Goal: Information Seeking & Learning: Check status

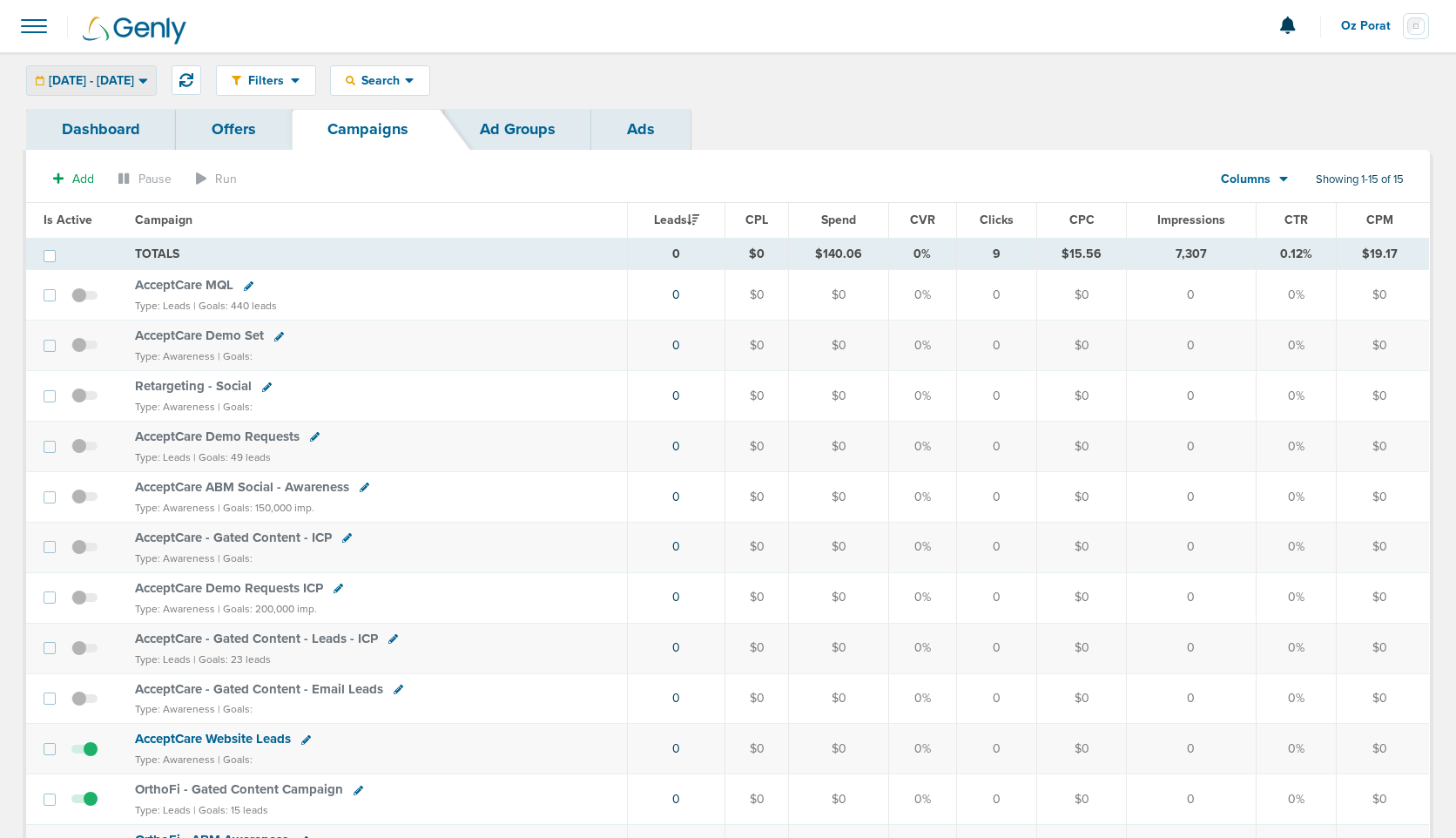
click at [132, 89] on div "[DATE] - [DATE]" at bounding box center [92, 80] width 129 height 28
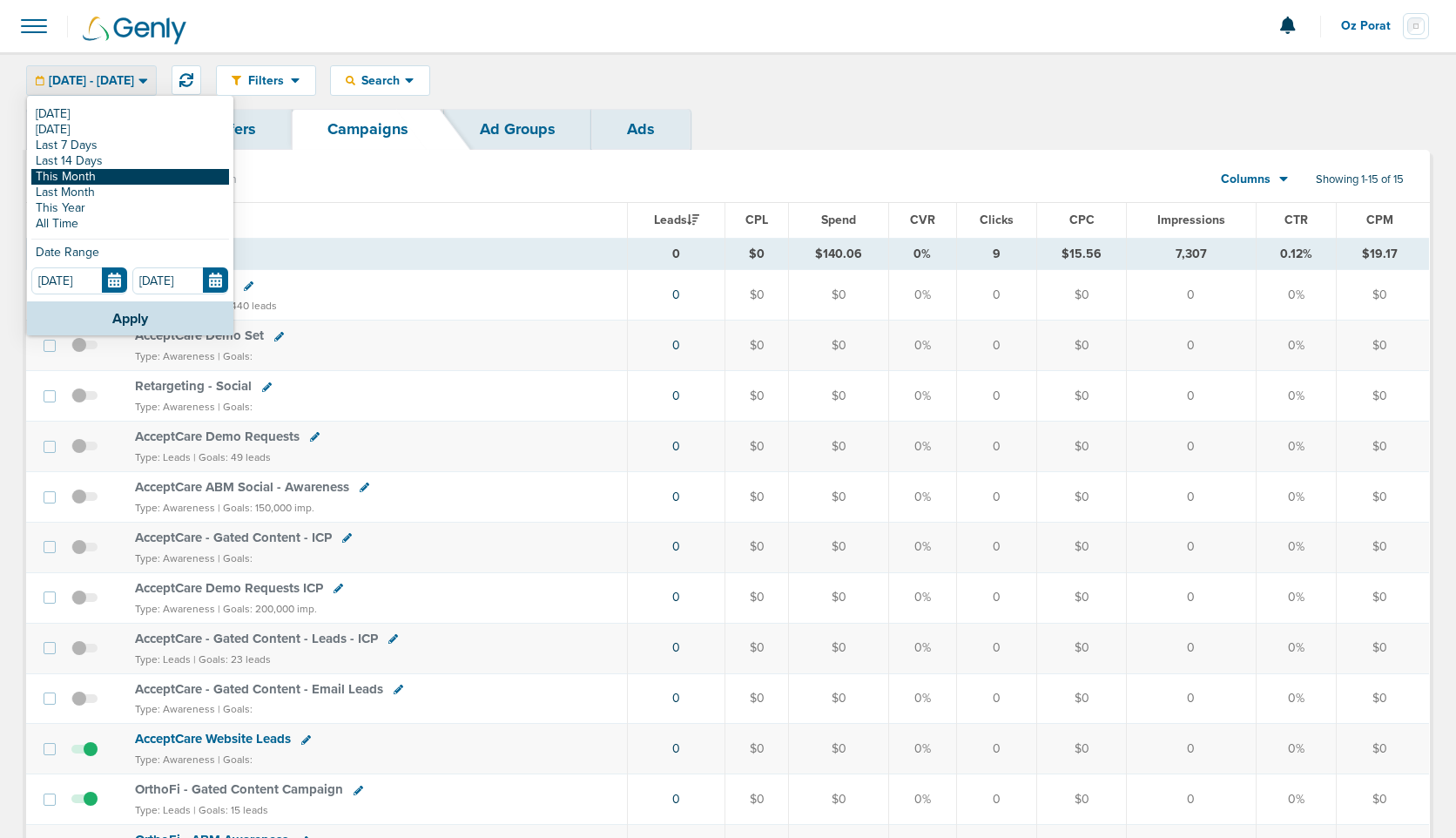
click at [105, 178] on link "This Month" at bounding box center [130, 176] width 198 height 16
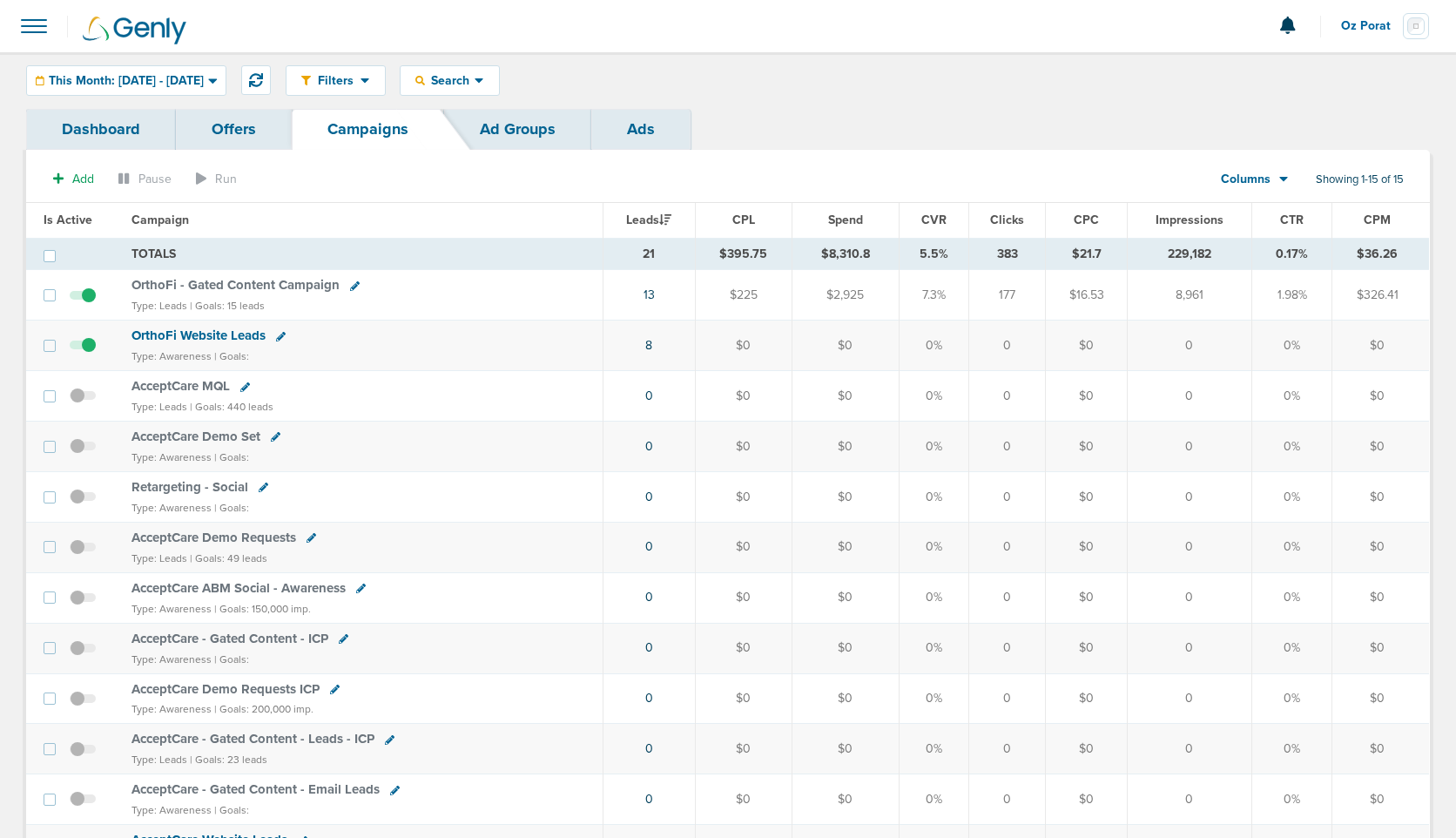
click at [858, 223] on span "Spend" at bounding box center [845, 220] width 35 height 15
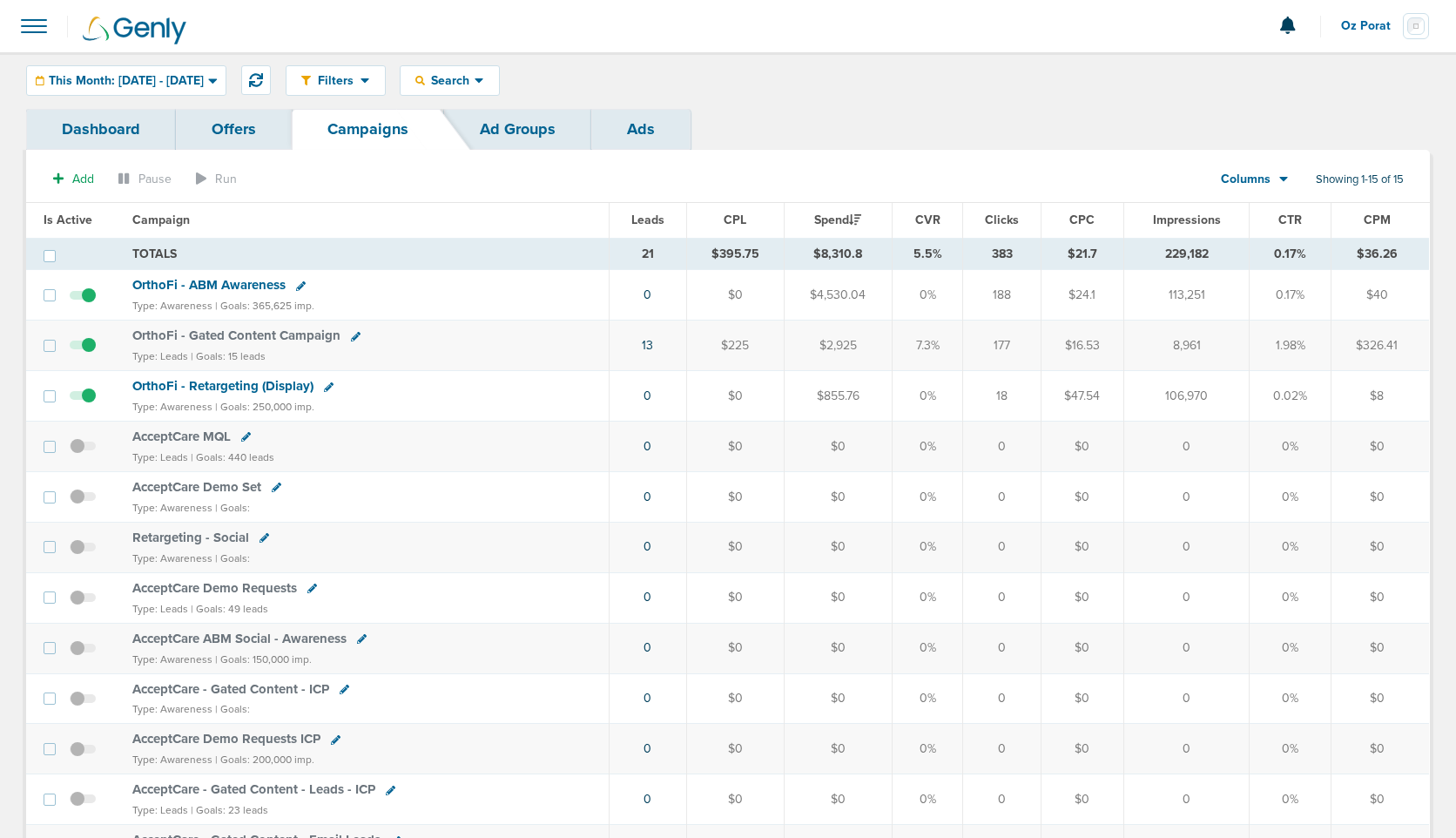
drag, startPoint x: 821, startPoint y: 398, endPoint x: 872, endPoint y: 398, distance: 51.0
click at [872, 398] on td "$855.76" at bounding box center [838, 396] width 109 height 50
click at [225, 386] on span "OrthoFi - Retargeting (Display)" at bounding box center [222, 385] width 181 height 16
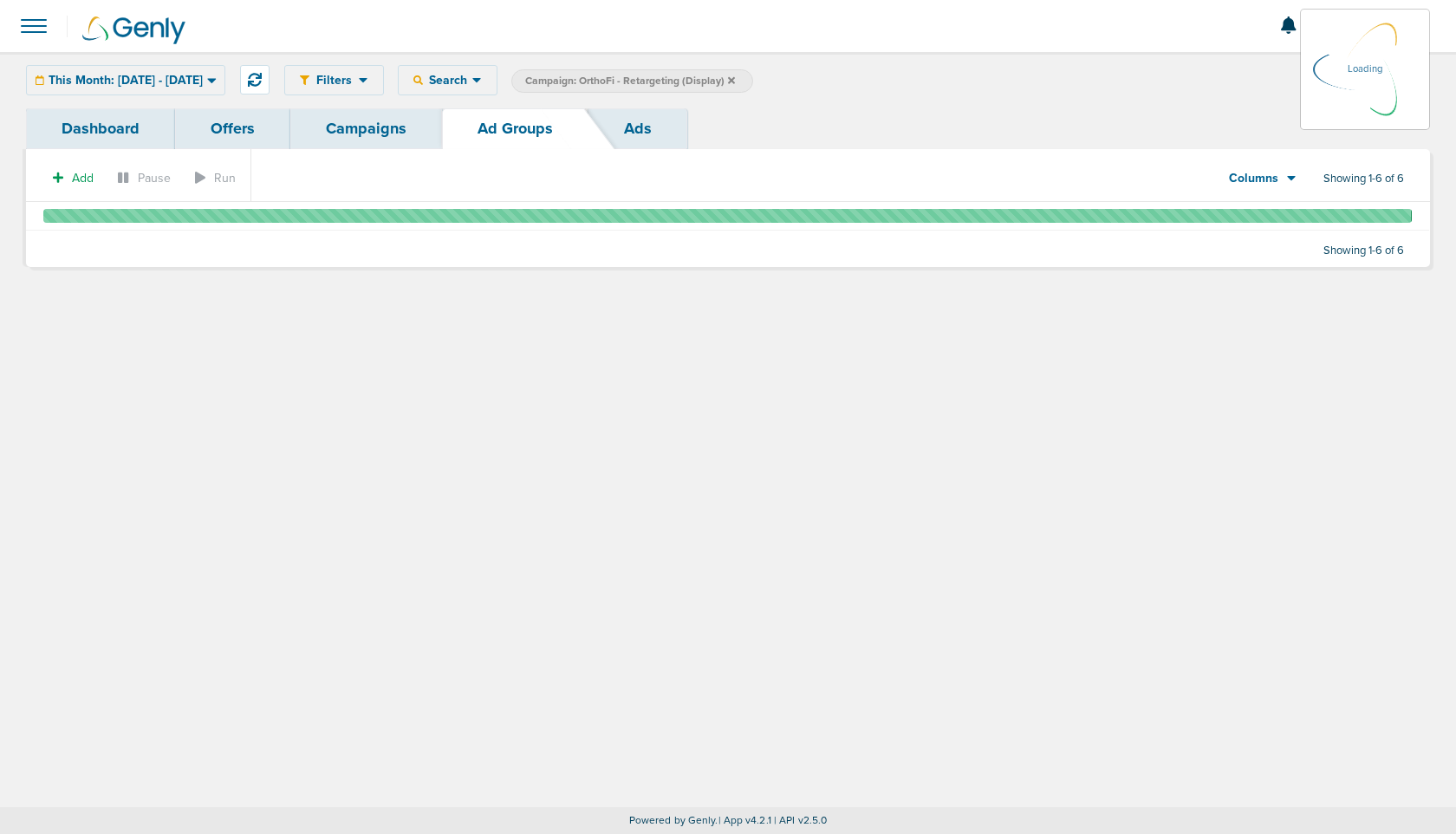
click at [642, 130] on link "Ads" at bounding box center [638, 128] width 99 height 41
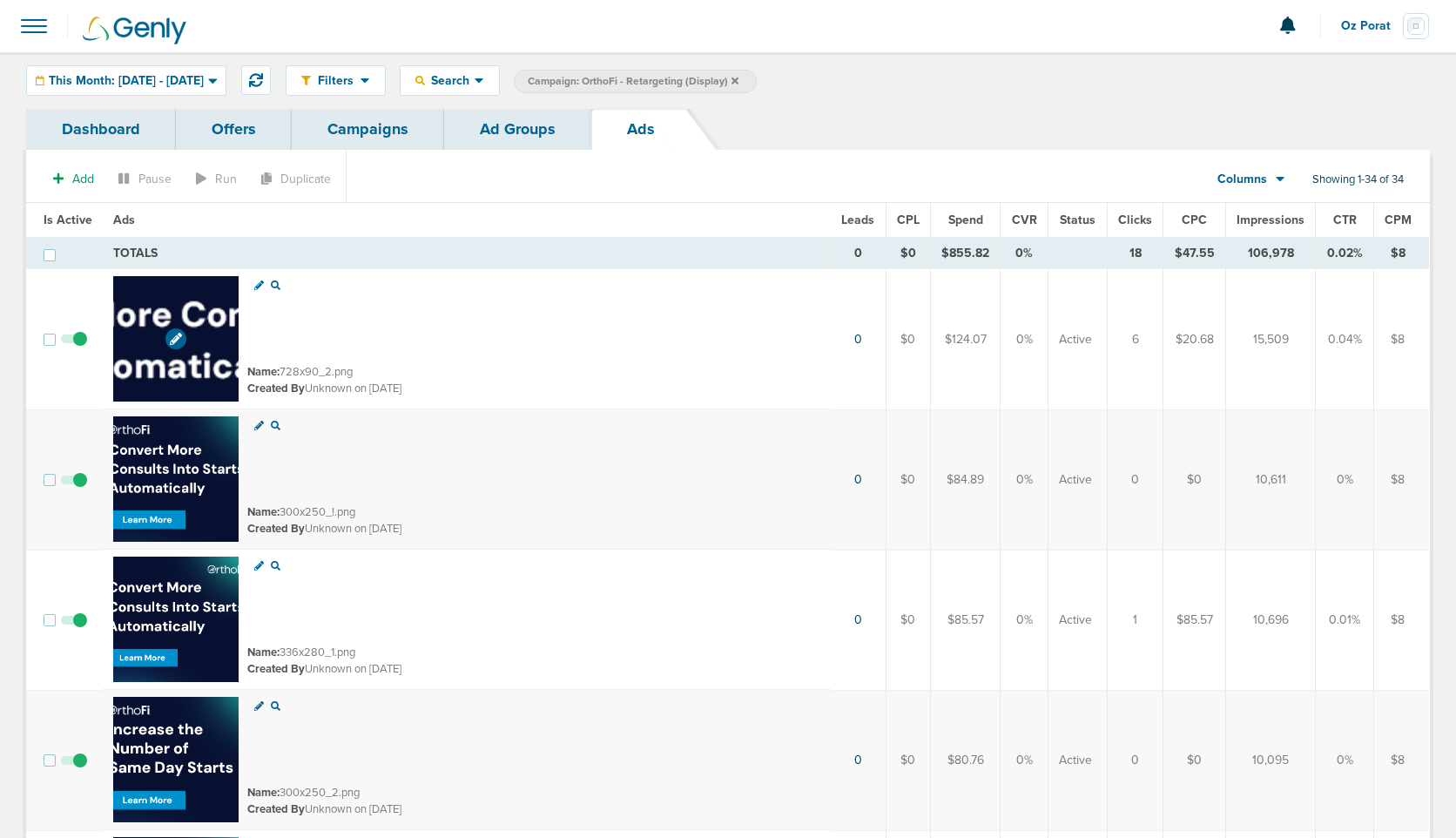
click at [165, 316] on img at bounding box center [176, 339] width 125 height 125
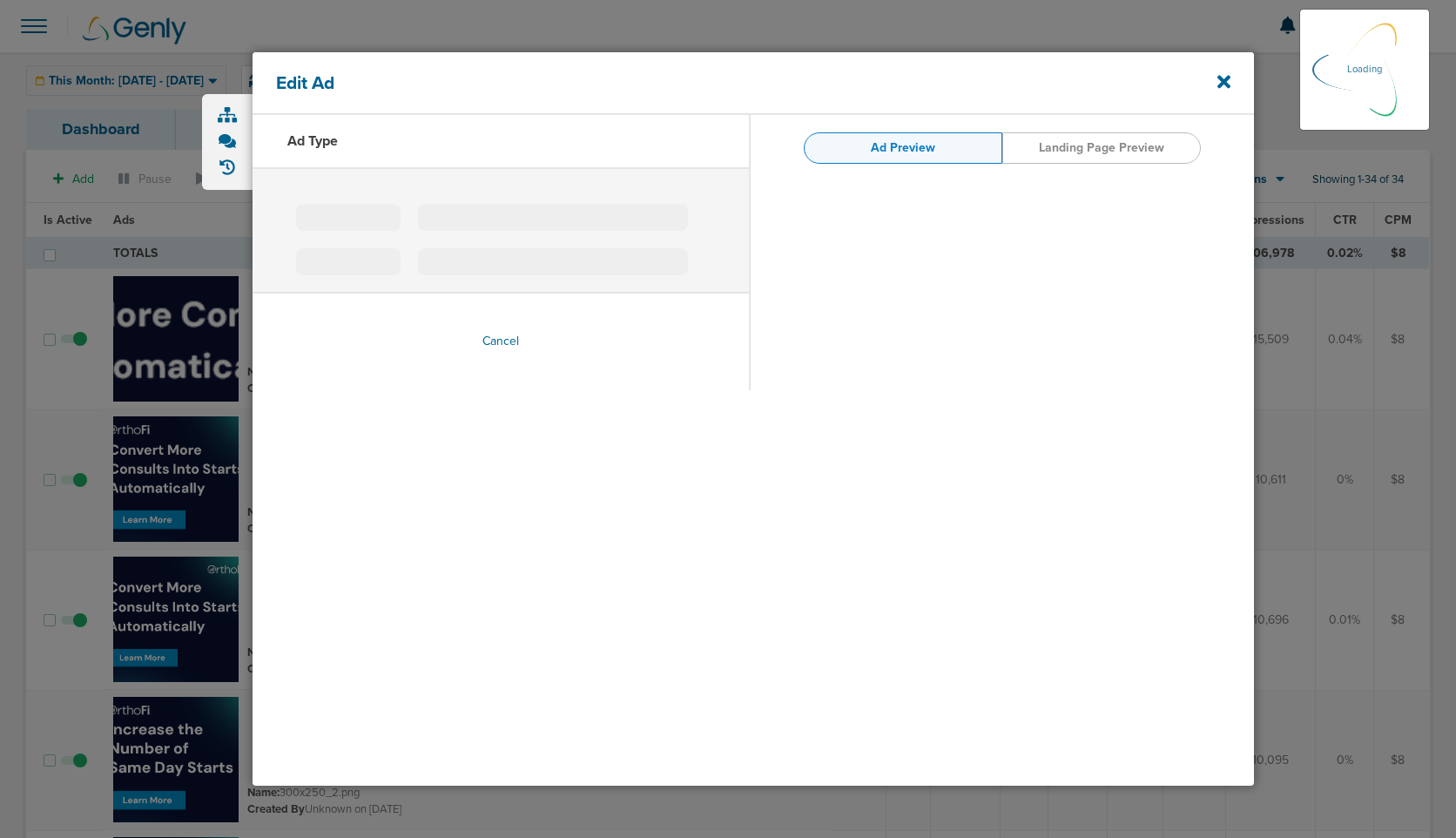
type input "728x90_2.png"
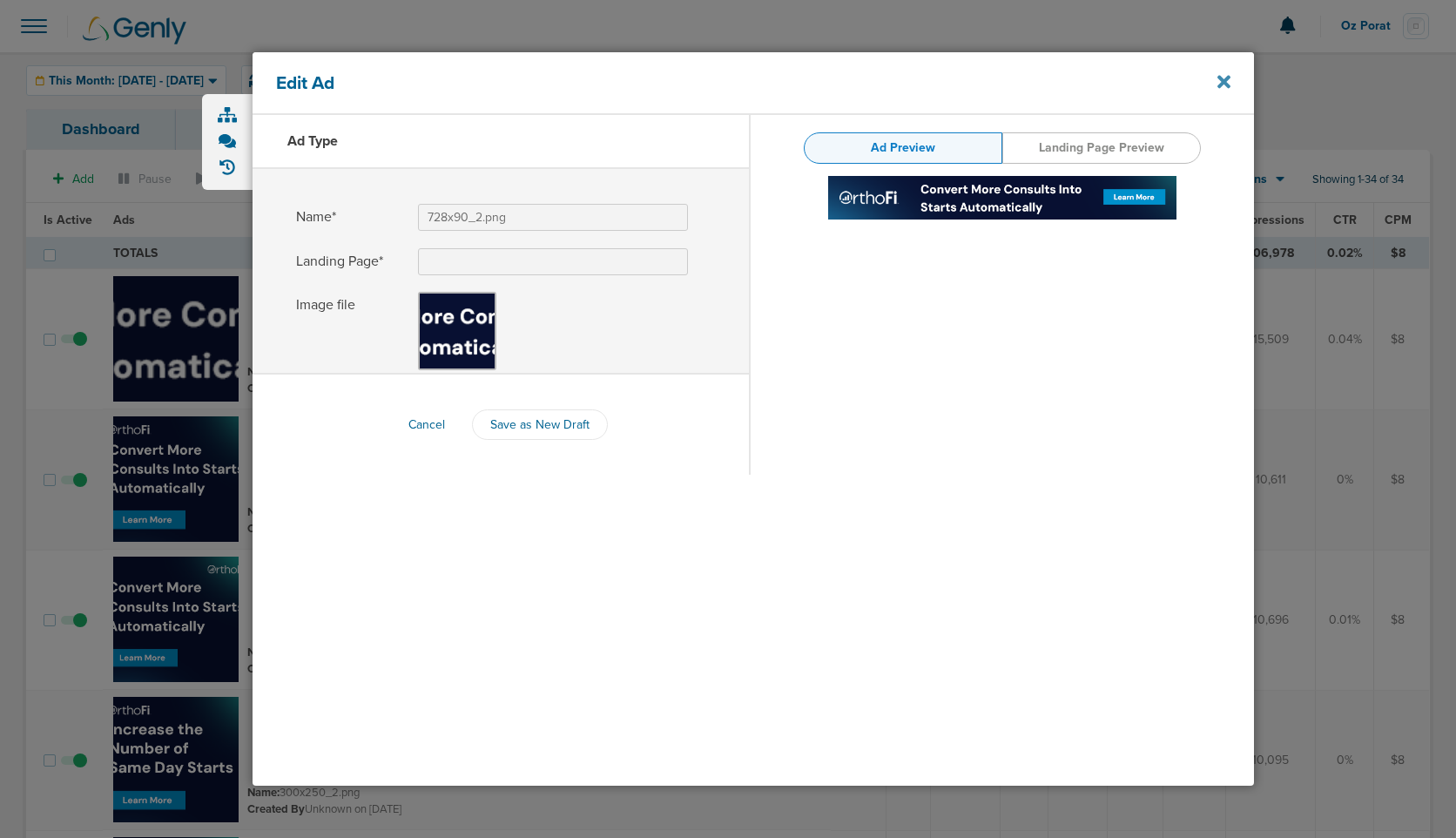
click at [1225, 81] on icon at bounding box center [1224, 81] width 13 height 13
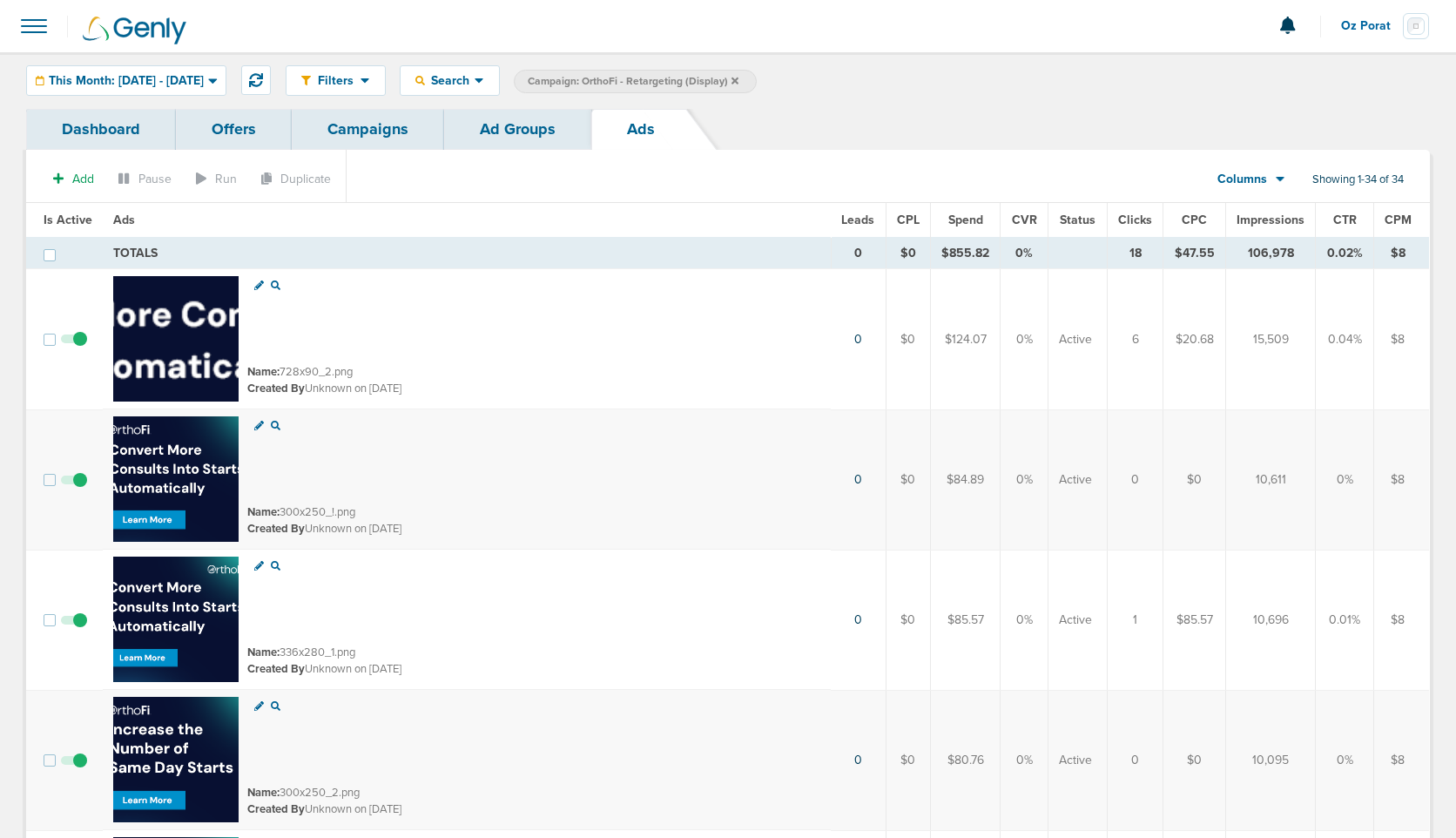
click at [353, 140] on link "Campaigns" at bounding box center [367, 129] width 152 height 41
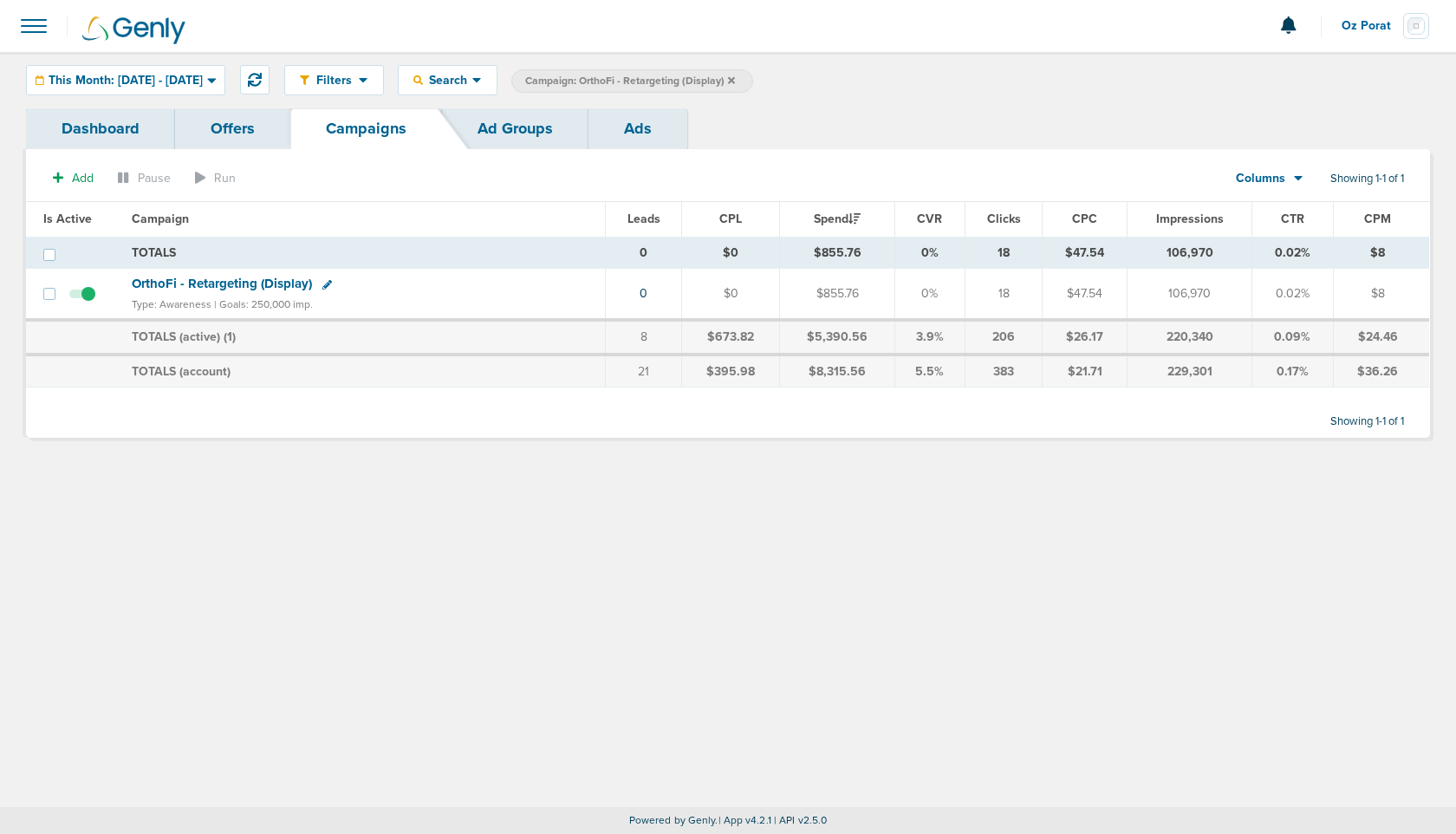
click at [735, 79] on icon at bounding box center [731, 80] width 7 height 10
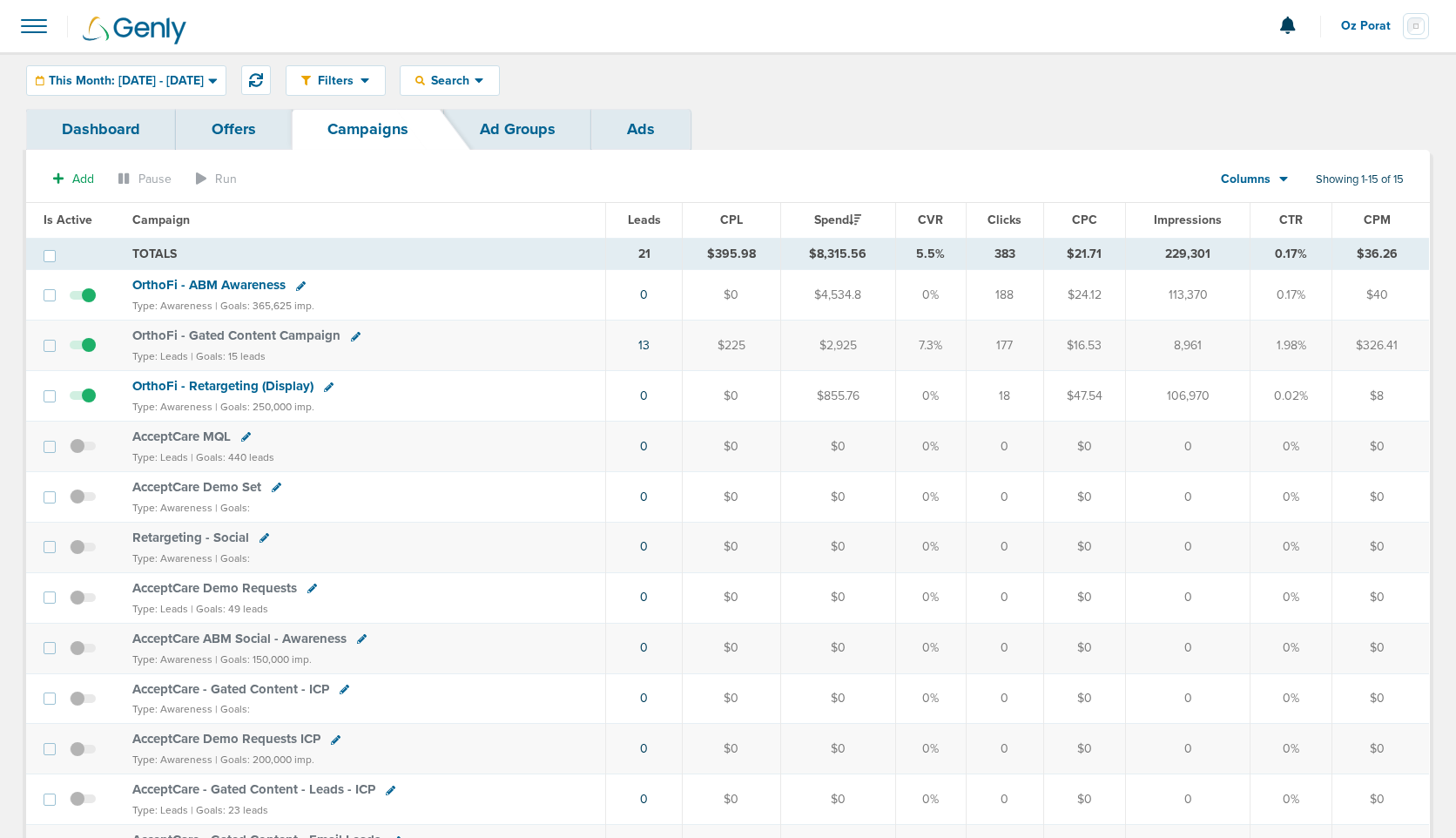
click at [217, 294] on div "OrthoFi - ABM Awareness" at bounding box center [364, 286] width 463 height 17
click at [217, 289] on span "OrthoFi - ABM Awareness" at bounding box center [209, 285] width 153 height 16
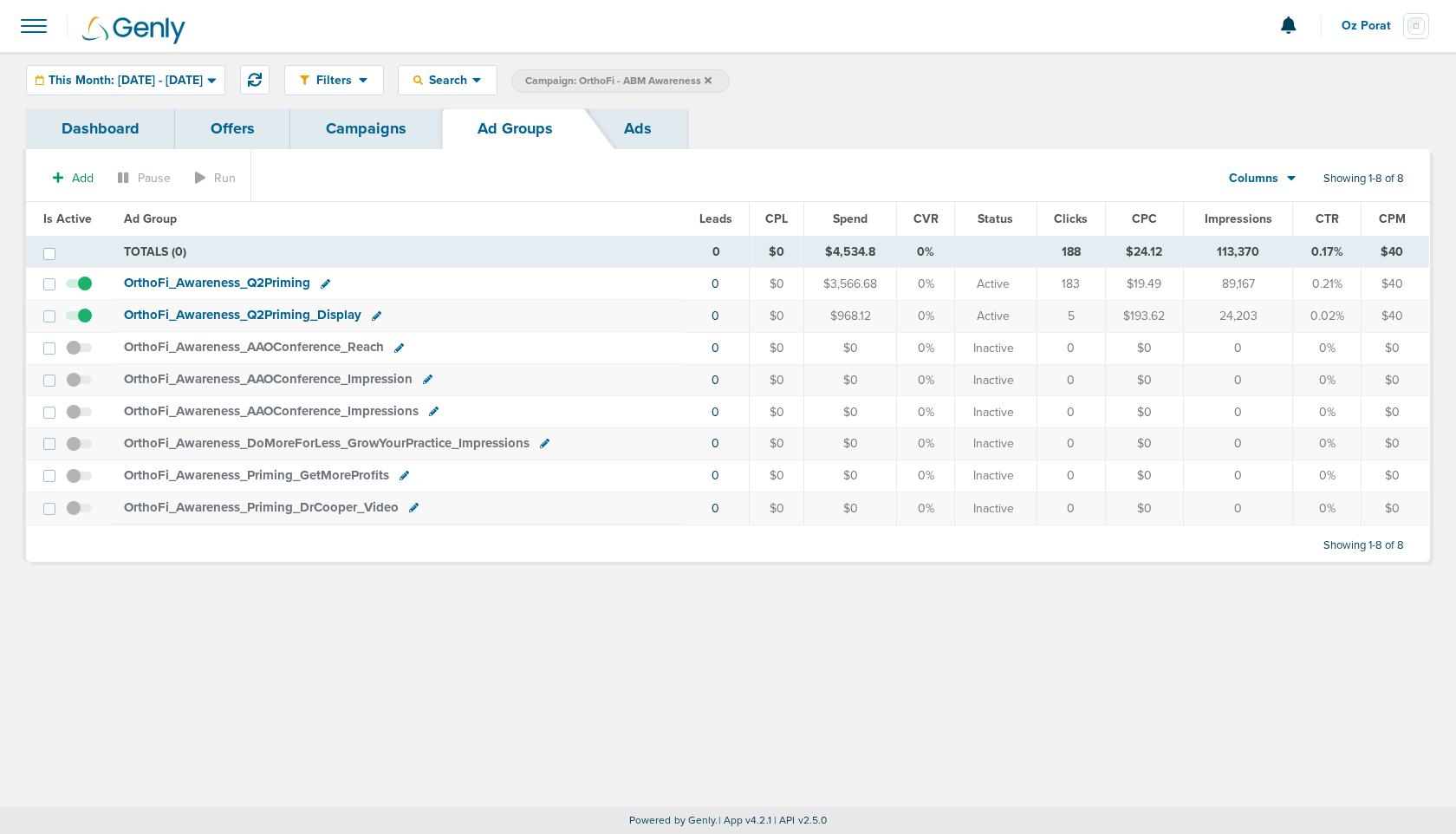
click at [648, 124] on link "Ads" at bounding box center [638, 128] width 99 height 41
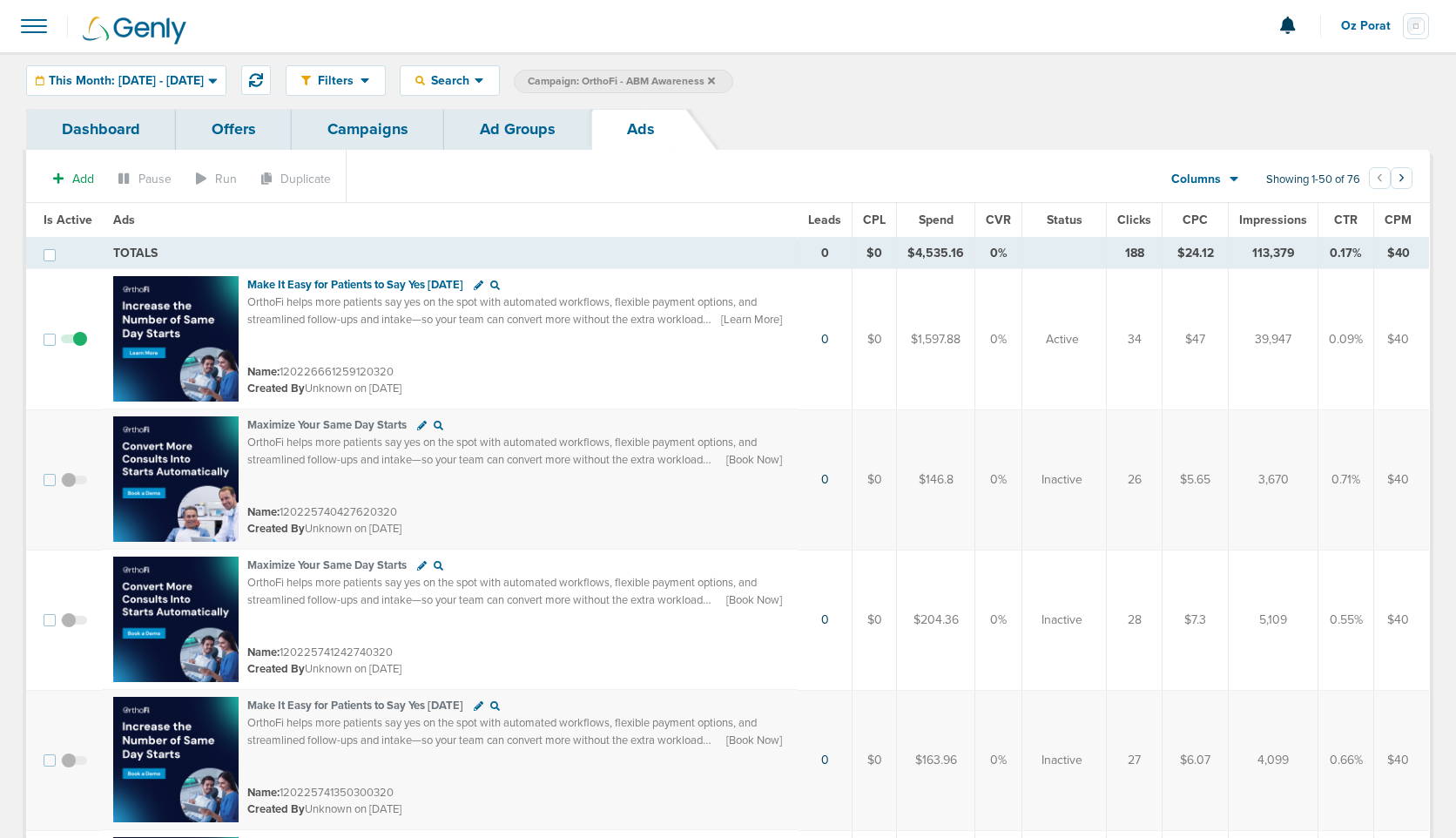
click at [527, 125] on link "Ad Groups" at bounding box center [517, 129] width 147 height 41
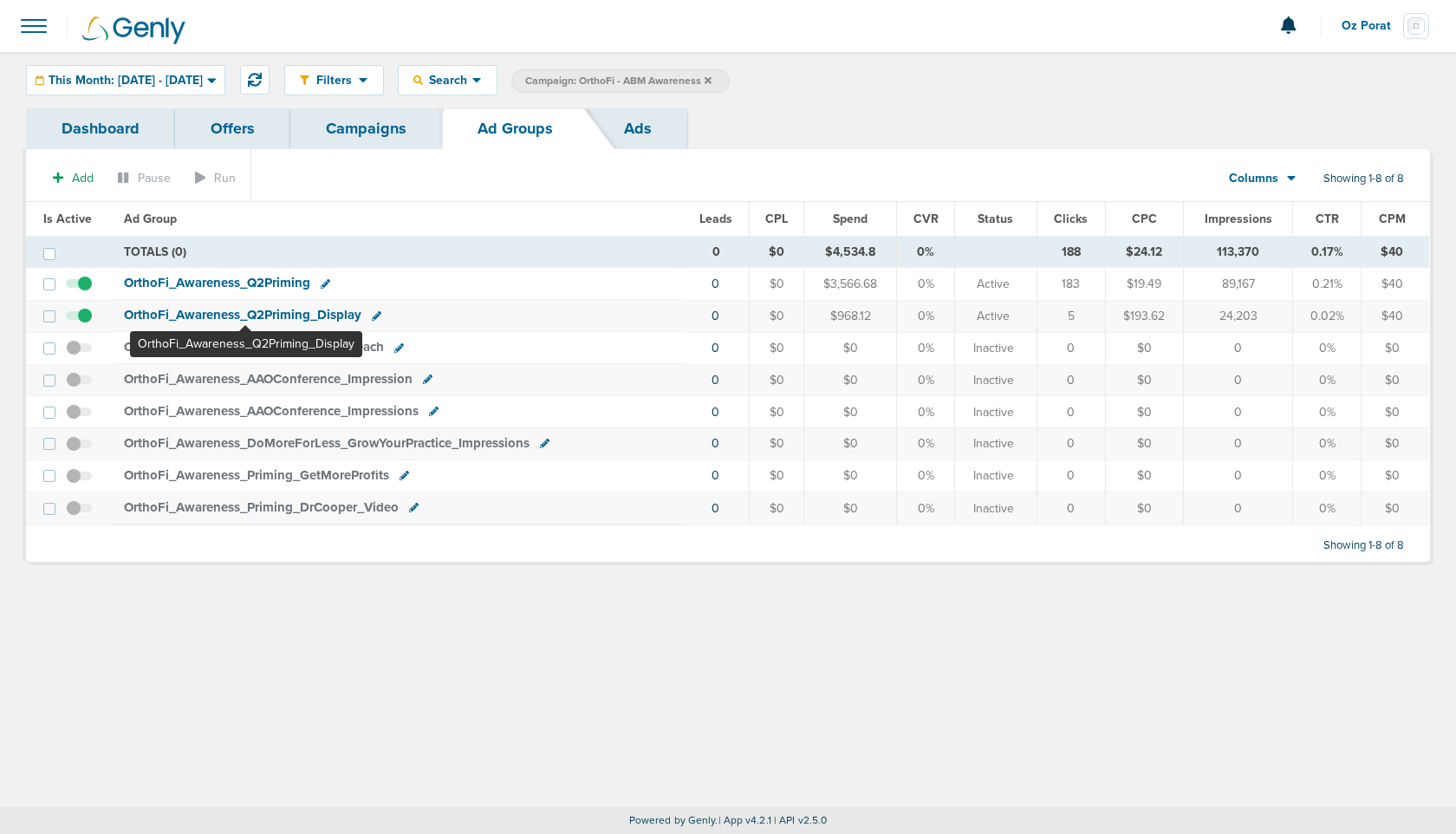
click at [245, 315] on span "OrthoFi_ Awareness_ Q2Priming_ Display" at bounding box center [243, 315] width 237 height 16
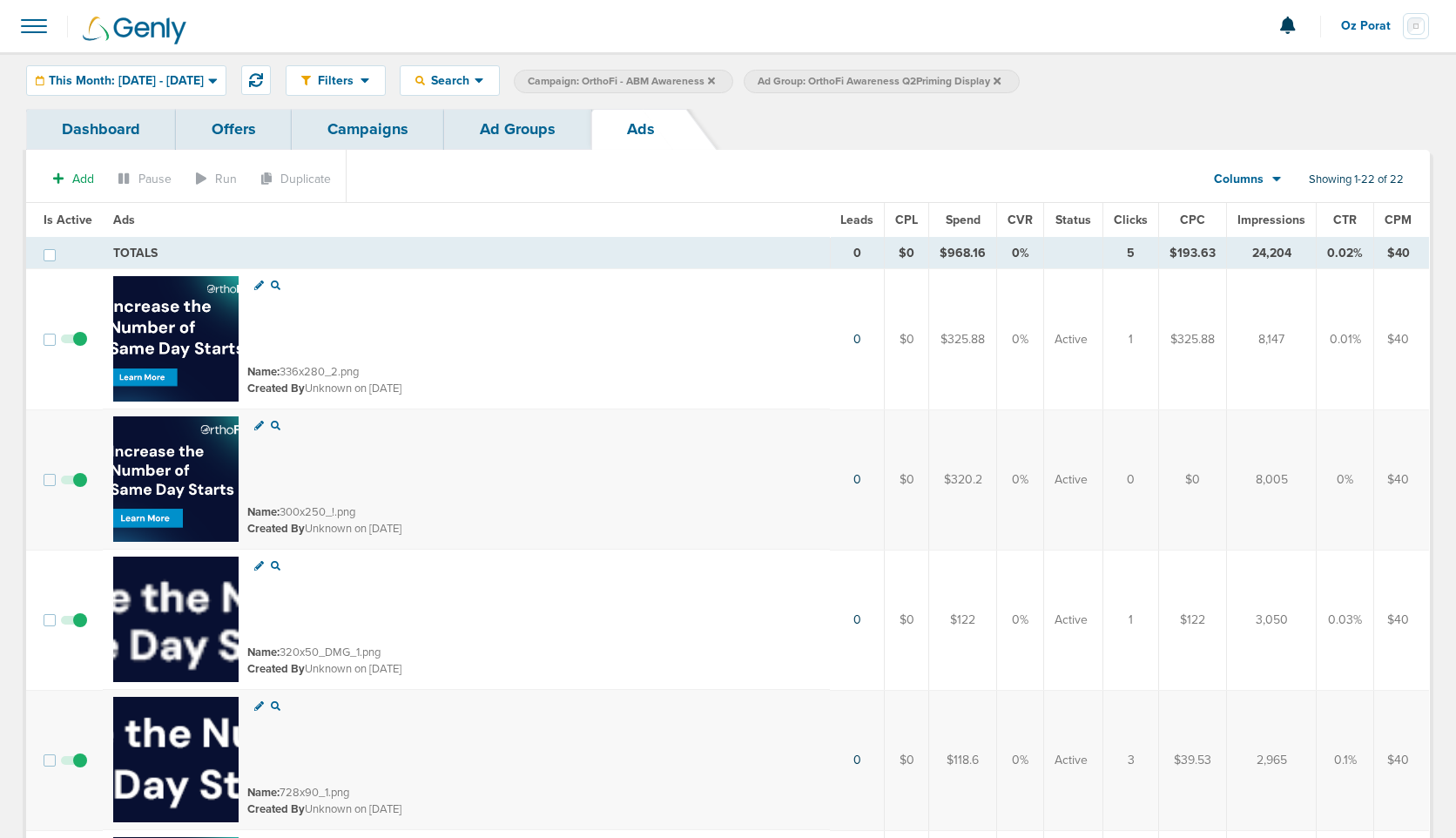
click at [362, 128] on link "Campaigns" at bounding box center [367, 129] width 152 height 41
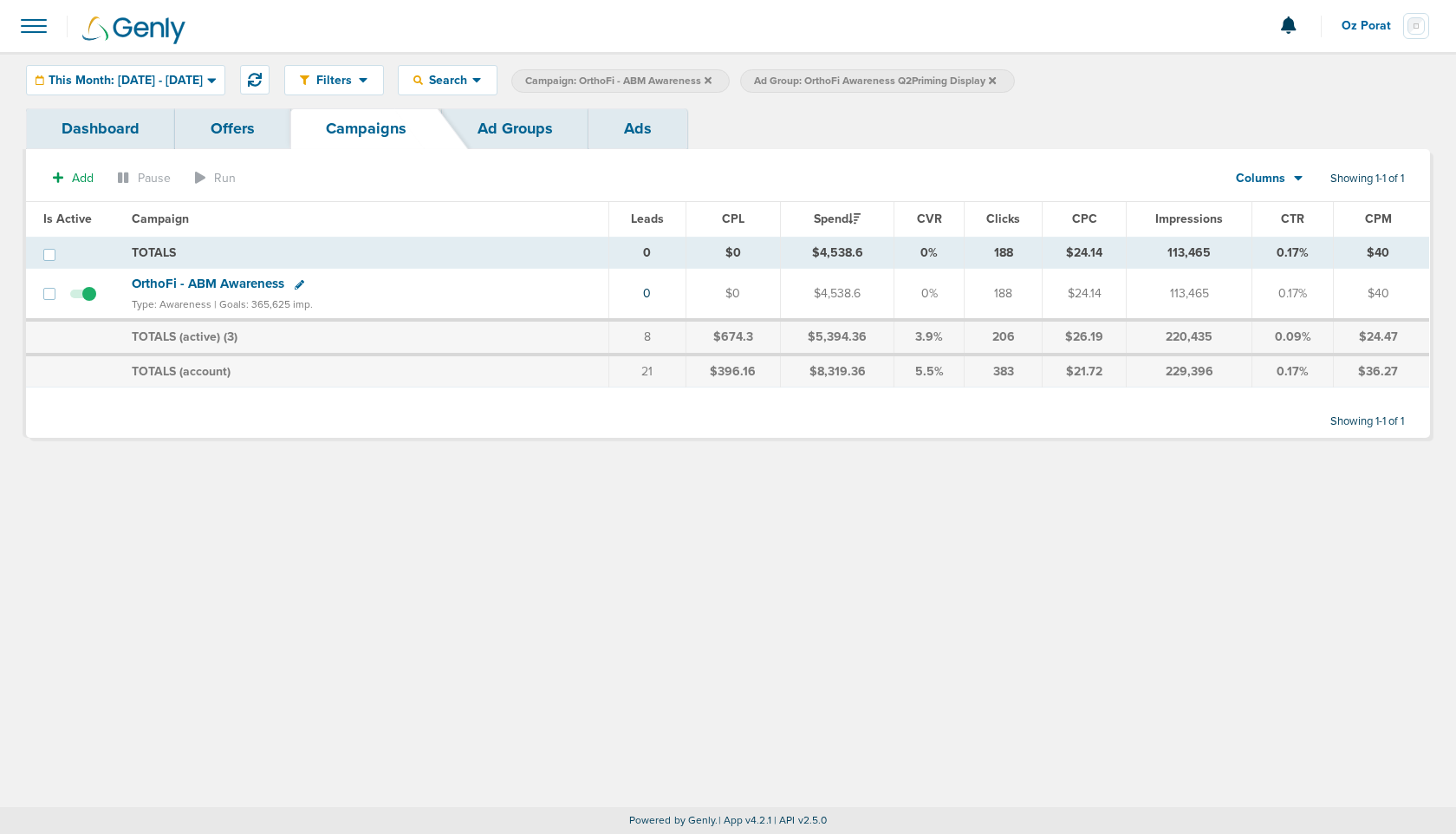
click at [996, 79] on icon at bounding box center [992, 79] width 7 height 7
click at [712, 81] on icon at bounding box center [708, 79] width 7 height 7
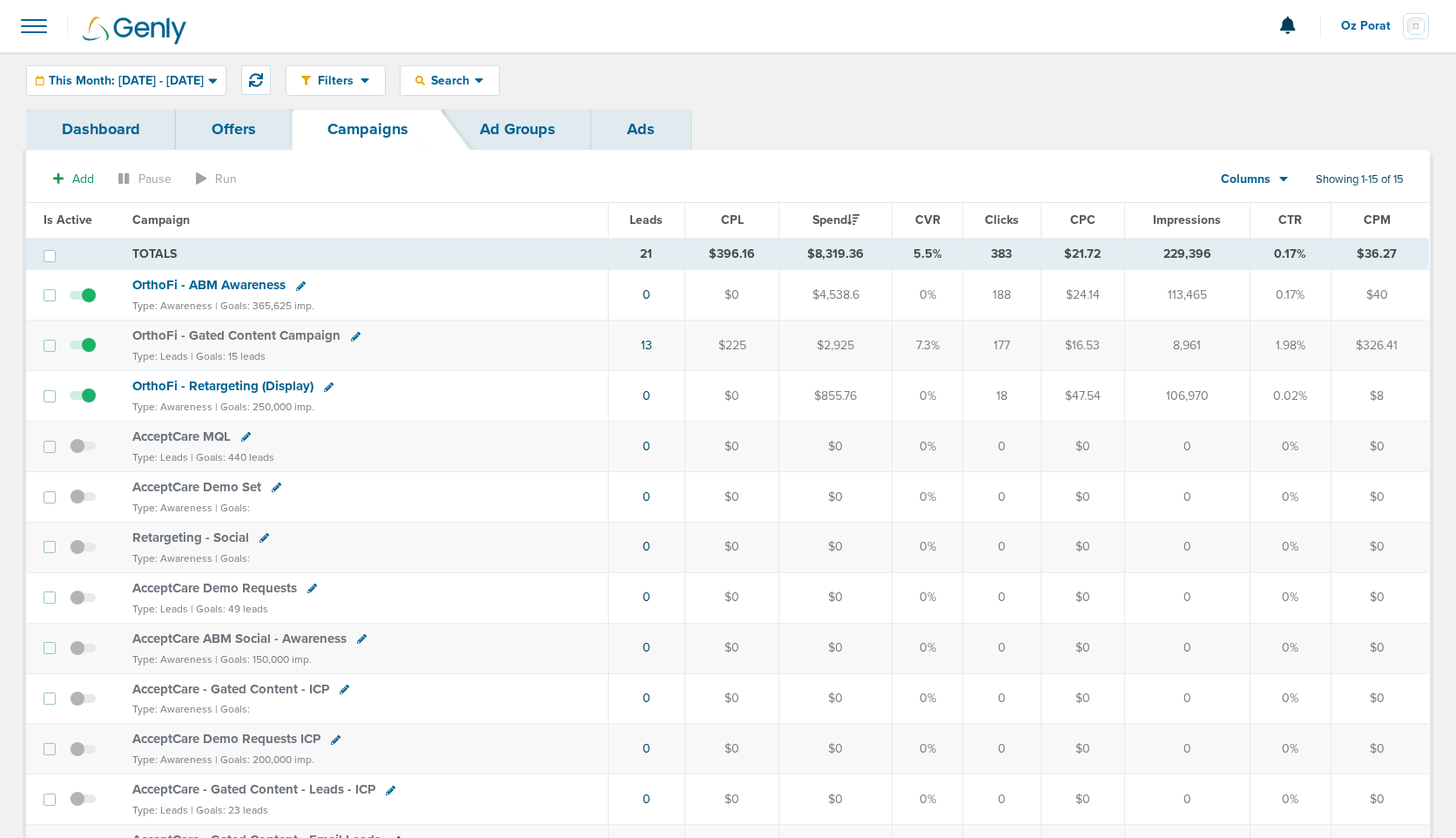
drag, startPoint x: 1163, startPoint y: 395, endPoint x: 1274, endPoint y: 400, distance: 111.1
click at [1274, 400] on tr "OrthoFi - Retargeting (Display) Type: Awareness | Goals: 250,000 imp. 0 $0 $855…" at bounding box center [728, 396] width 1403 height 50
